Goal: Task Accomplishment & Management: Complete application form

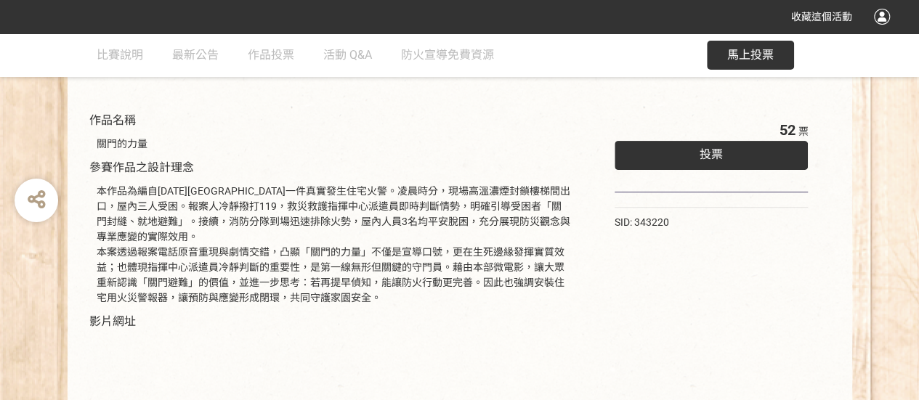
scroll to position [61, 0]
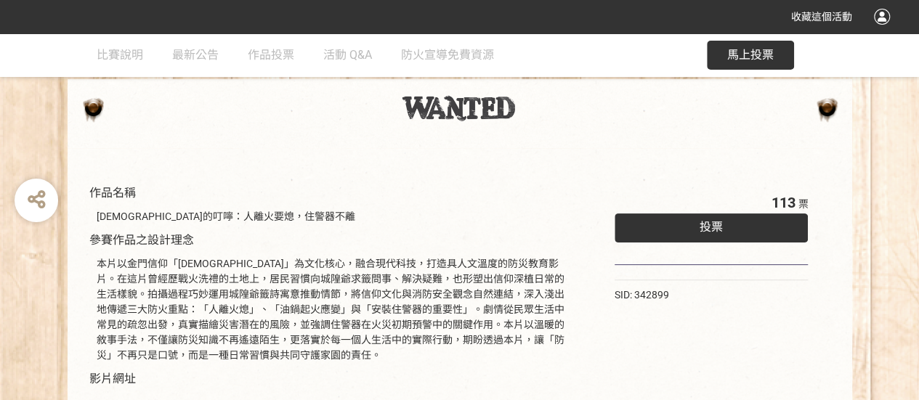
scroll to position [73, 0]
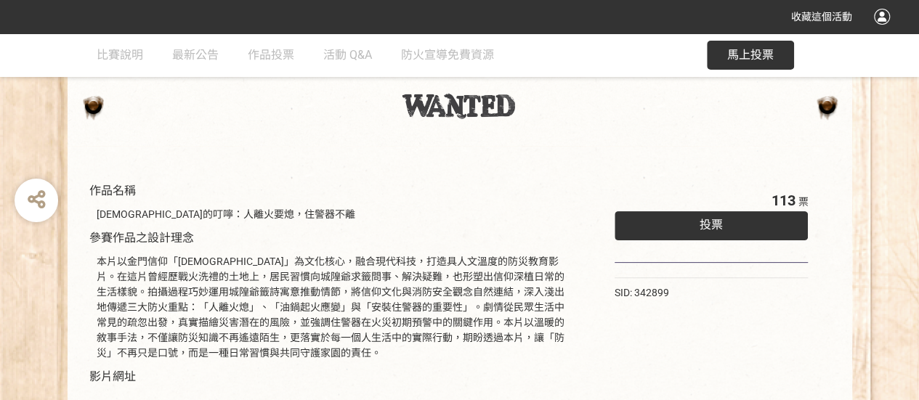
click at [691, 221] on div "投票" at bounding box center [711, 225] width 194 height 29
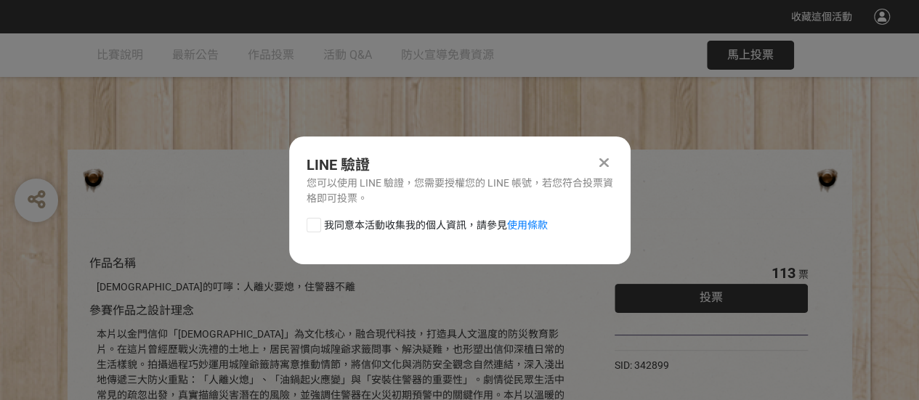
scroll to position [0, 0]
drag, startPoint x: 310, startPoint y: 223, endPoint x: 319, endPoint y: 222, distance: 8.7
click at [311, 223] on div at bounding box center [313, 225] width 15 height 15
checkbox input "true"
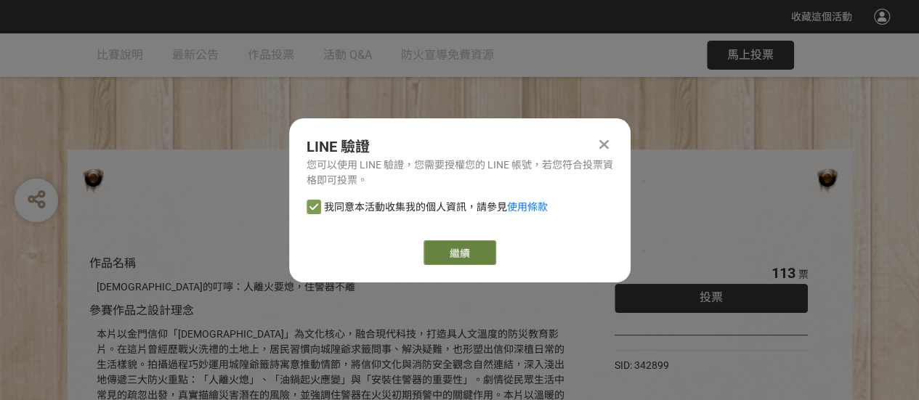
click at [463, 242] on link "繼續" at bounding box center [459, 252] width 73 height 25
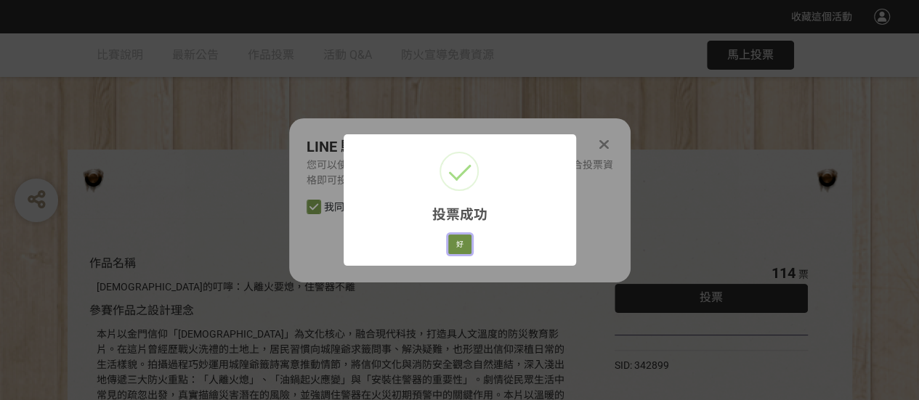
click at [465, 247] on button "好" at bounding box center [459, 245] width 23 height 20
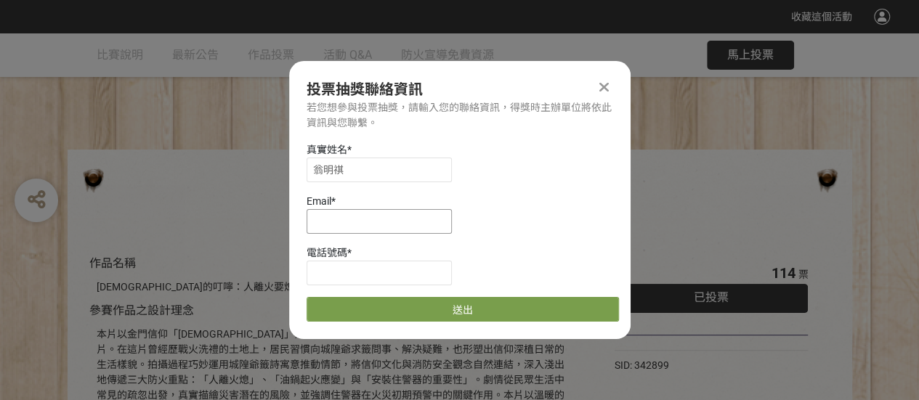
click at [423, 219] on input at bounding box center [378, 221] width 145 height 25
type input "[EMAIL_ADDRESS][DOMAIN_NAME]"
click at [396, 275] on input at bounding box center [378, 273] width 145 height 25
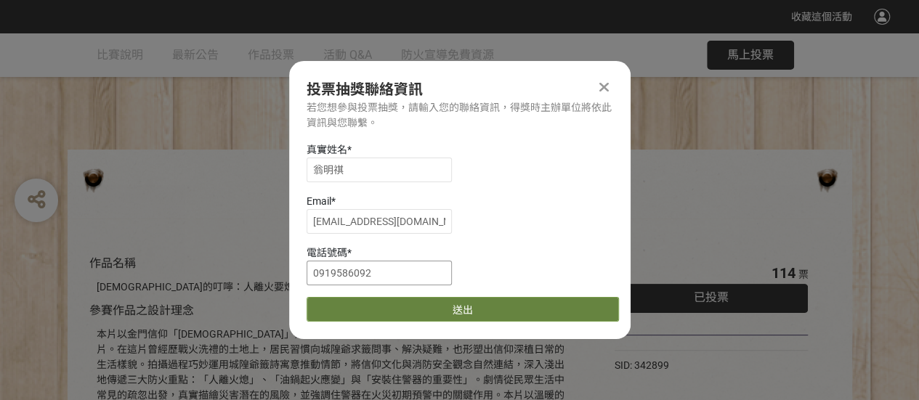
type input "0919586092"
click at [493, 310] on button "送出" at bounding box center [462, 309] width 312 height 25
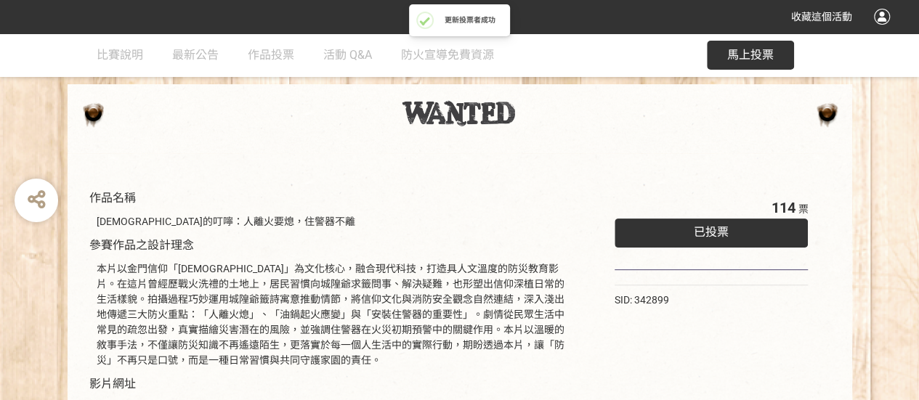
scroll to position [73, 0]
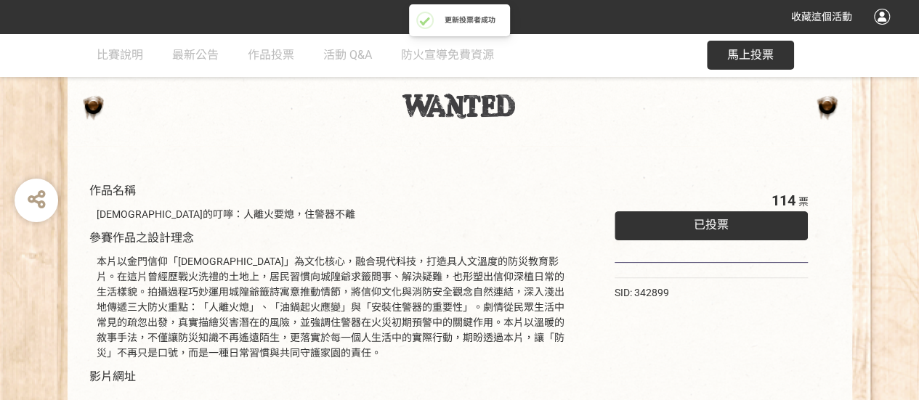
click at [691, 226] on div "已投票" at bounding box center [711, 225] width 194 height 29
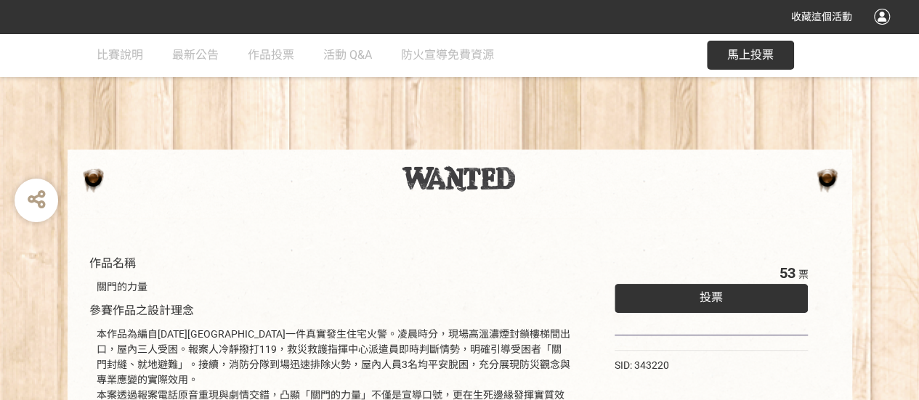
click at [702, 294] on span "投票" at bounding box center [710, 297] width 23 height 14
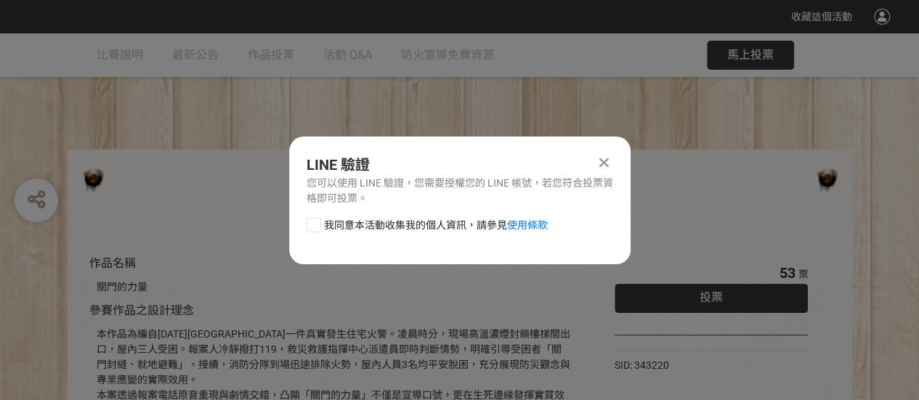
click at [317, 222] on div at bounding box center [313, 225] width 15 height 15
checkbox input "true"
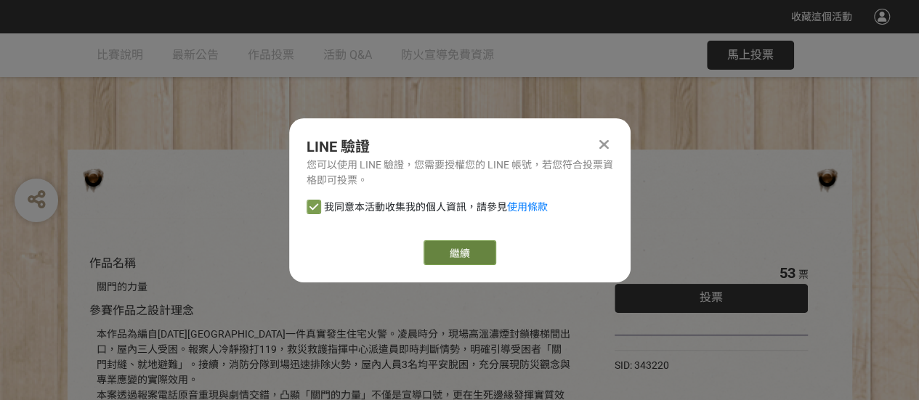
click at [463, 240] on button "繼續" at bounding box center [459, 252] width 73 height 25
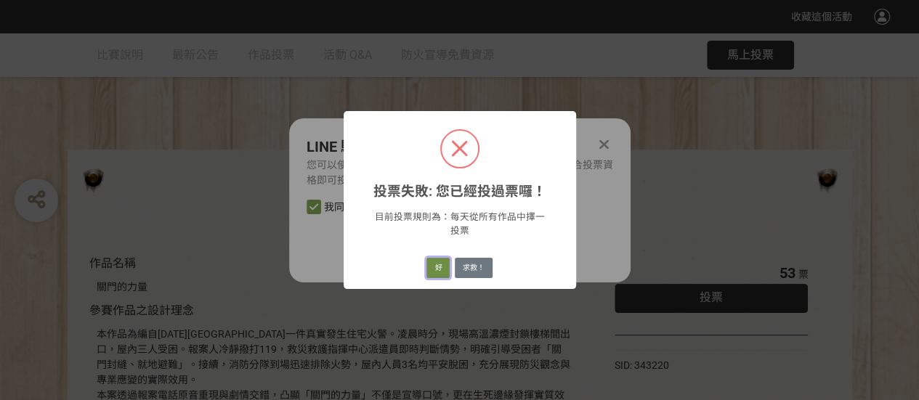
click at [429, 268] on button "好" at bounding box center [437, 268] width 23 height 20
